Goal: Transaction & Acquisition: Purchase product/service

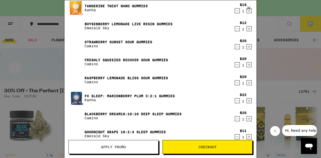
scroll to position [232, 0]
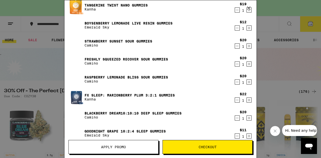
click at [237, 100] on icon "Decrement" at bounding box center [237, 100] width 3 height 0
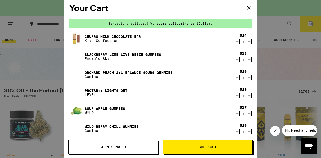
scroll to position [0, 0]
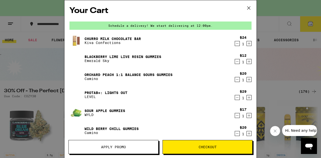
click at [180, 149] on button "Checkout" at bounding box center [207, 147] width 90 height 14
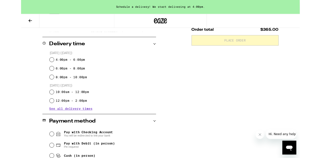
scroll to position [114, 0]
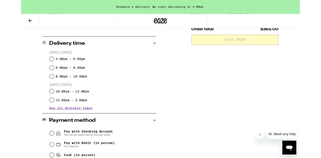
click at [46, 125] on span "See all delivery times" at bounding box center [58, 125] width 50 height 4
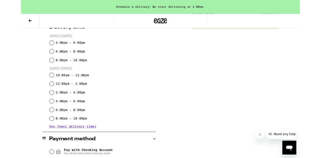
scroll to position [133, 0]
click at [33, 87] on input "10:00am - 12:00pm" at bounding box center [35, 86] width 5 height 5
radio input "true"
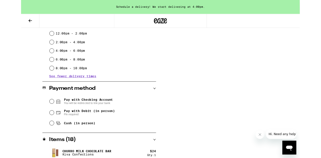
scroll to position [191, 0]
click at [34, 130] on input "Pay with Debit (in person) Pin required" at bounding box center [35, 130] width 5 height 5
radio input "true"
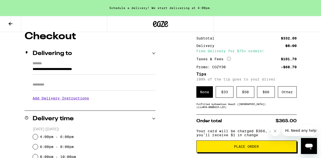
scroll to position [49, 0]
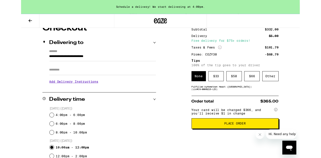
click at [287, 90] on div "Other" at bounding box center [287, 88] width 19 height 12
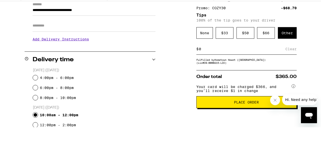
scroll to position [73, 0]
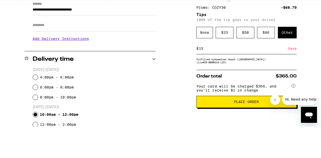
type input "15"
click at [291, 81] on div "Save" at bounding box center [291, 79] width 9 height 11
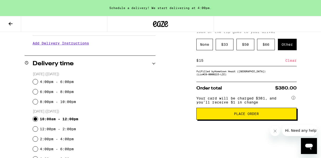
scroll to position [101, 0]
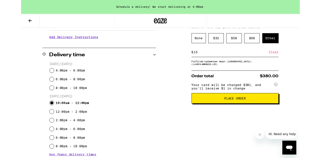
click at [244, 115] on span "Place Order" at bounding box center [246, 114] width 25 height 4
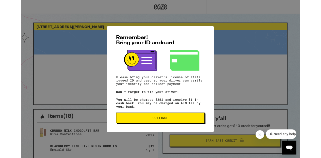
click at [127, 138] on span "Continue" at bounding box center [160, 136] width 93 height 4
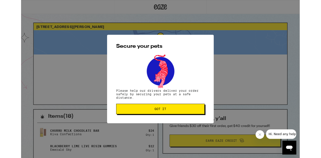
click at [125, 127] on span "Got it" at bounding box center [160, 126] width 93 height 4
